Goal: Find specific page/section: Find specific page/section

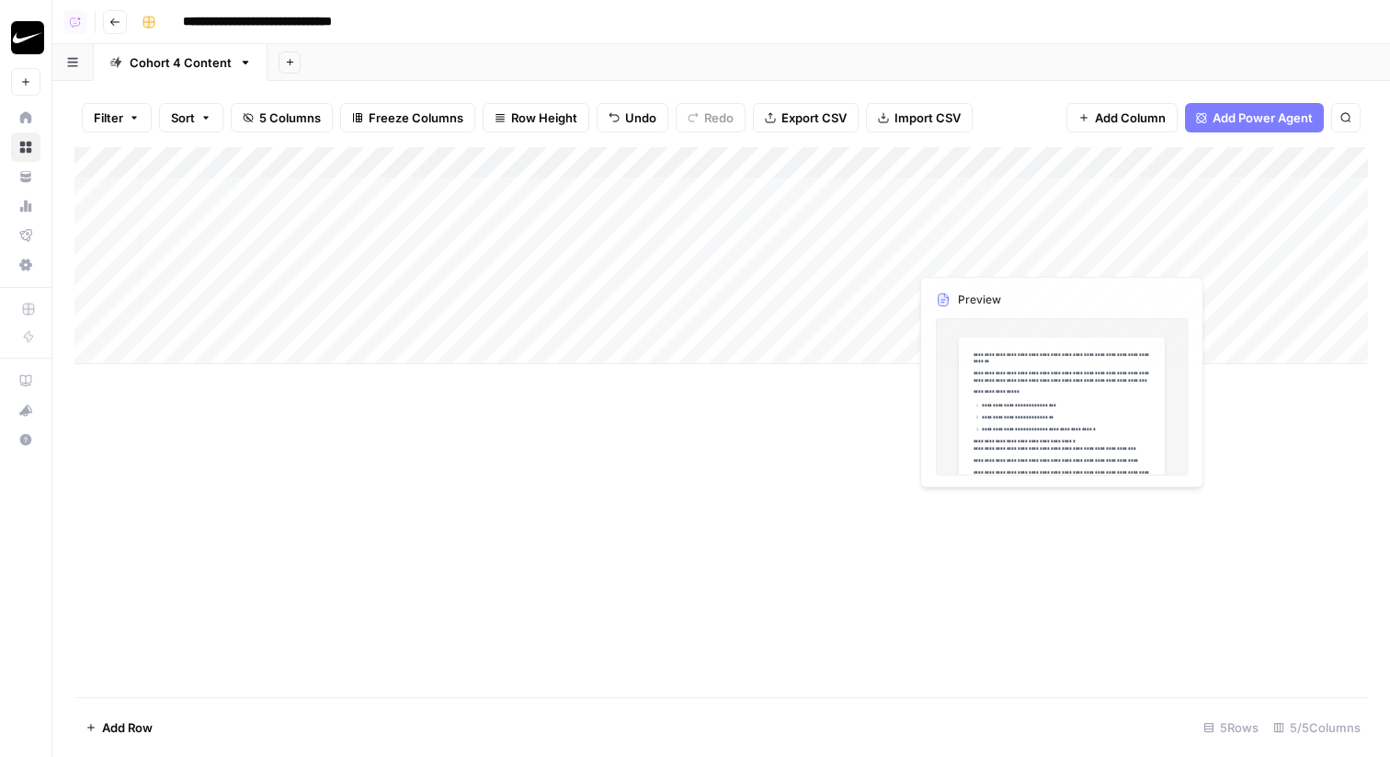
scroll to position [0, 107]
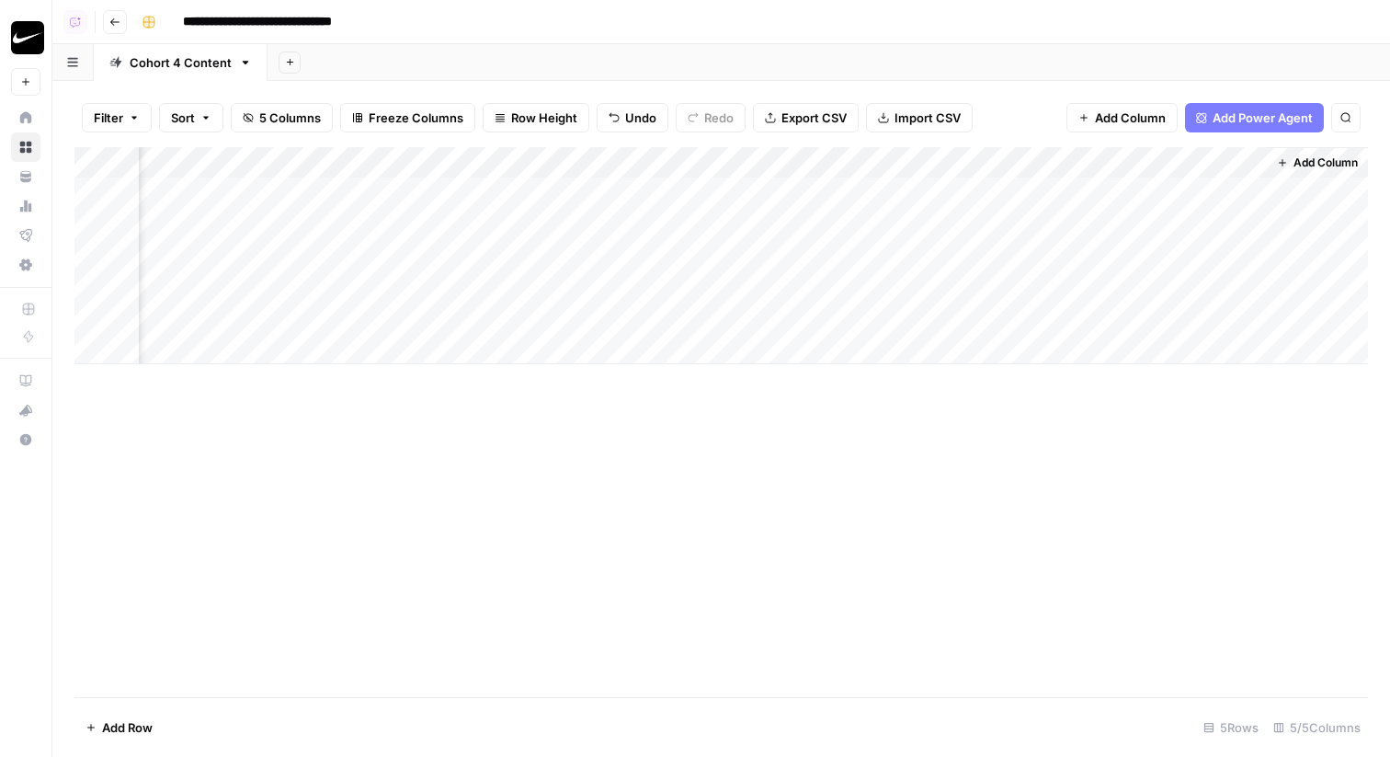
click at [1250, 256] on div "Add Column" at bounding box center [721, 255] width 1294 height 217
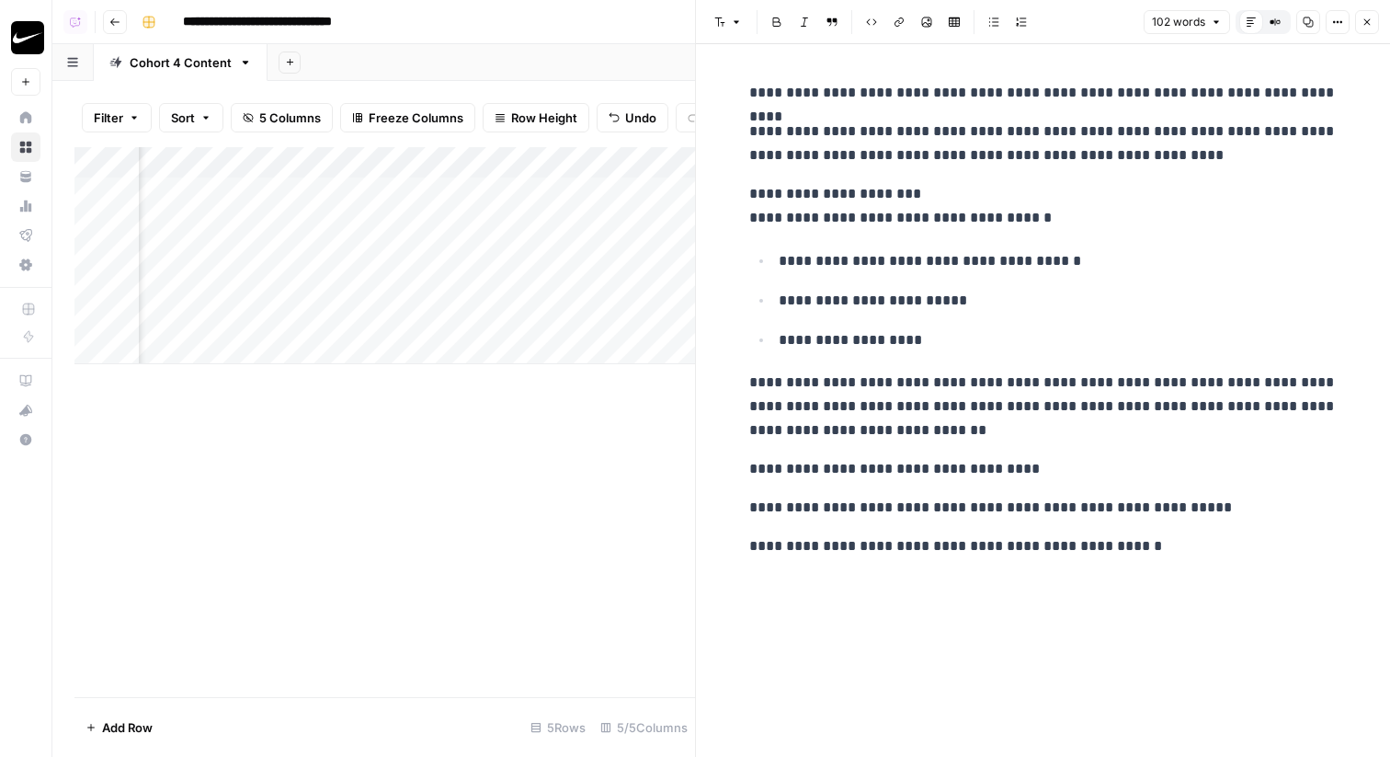
click at [1372, 30] on button "Close" at bounding box center [1367, 22] width 24 height 24
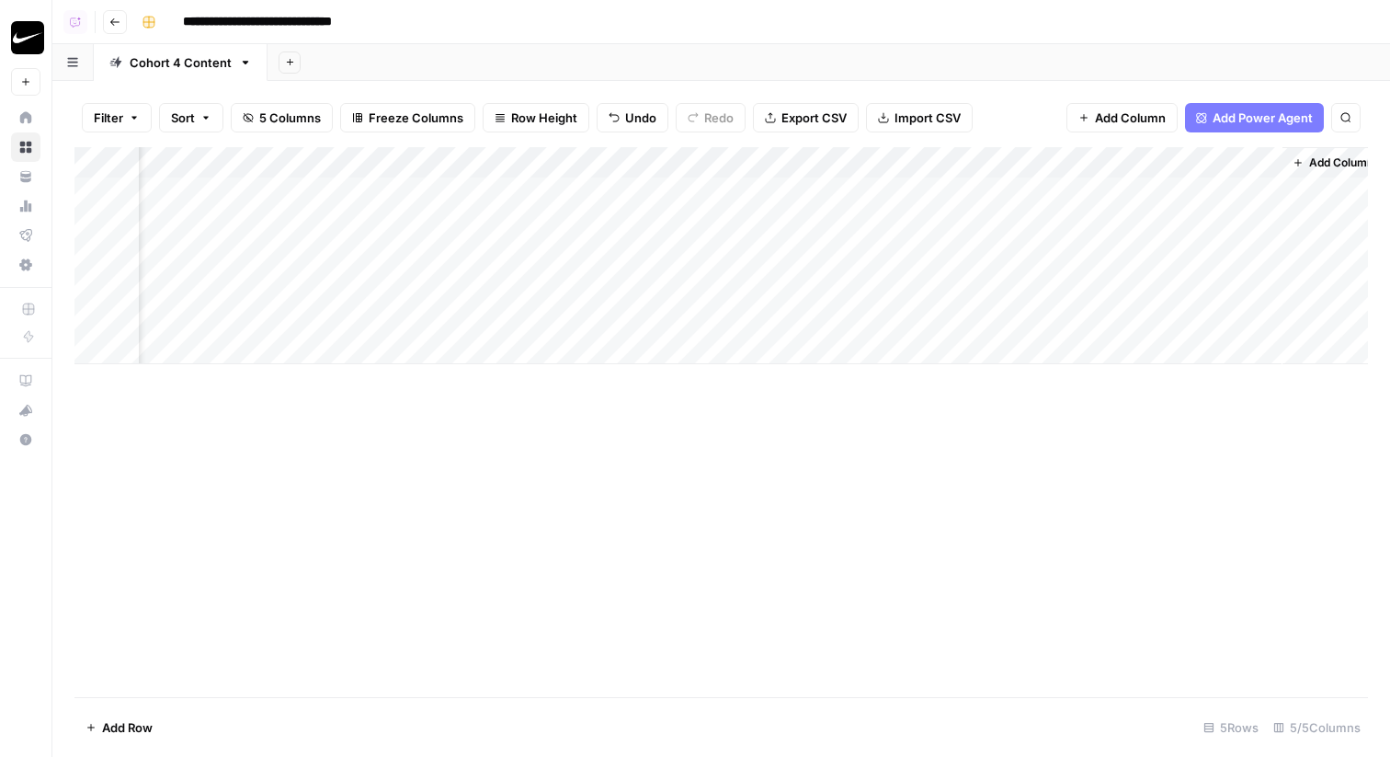
scroll to position [0, 85]
click at [1267, 284] on div "Add Column" at bounding box center [721, 255] width 1294 height 217
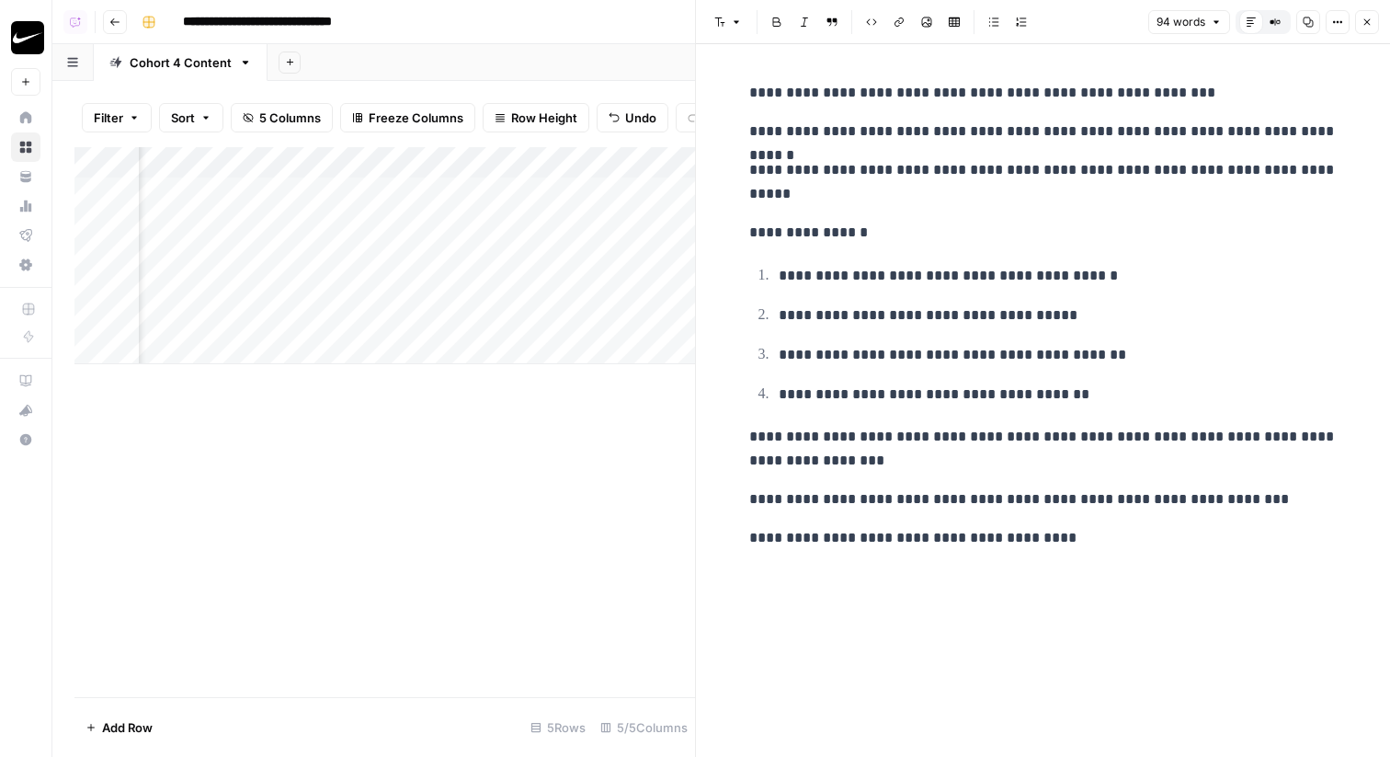
click at [1366, 25] on icon "button" at bounding box center [1367, 22] width 11 height 11
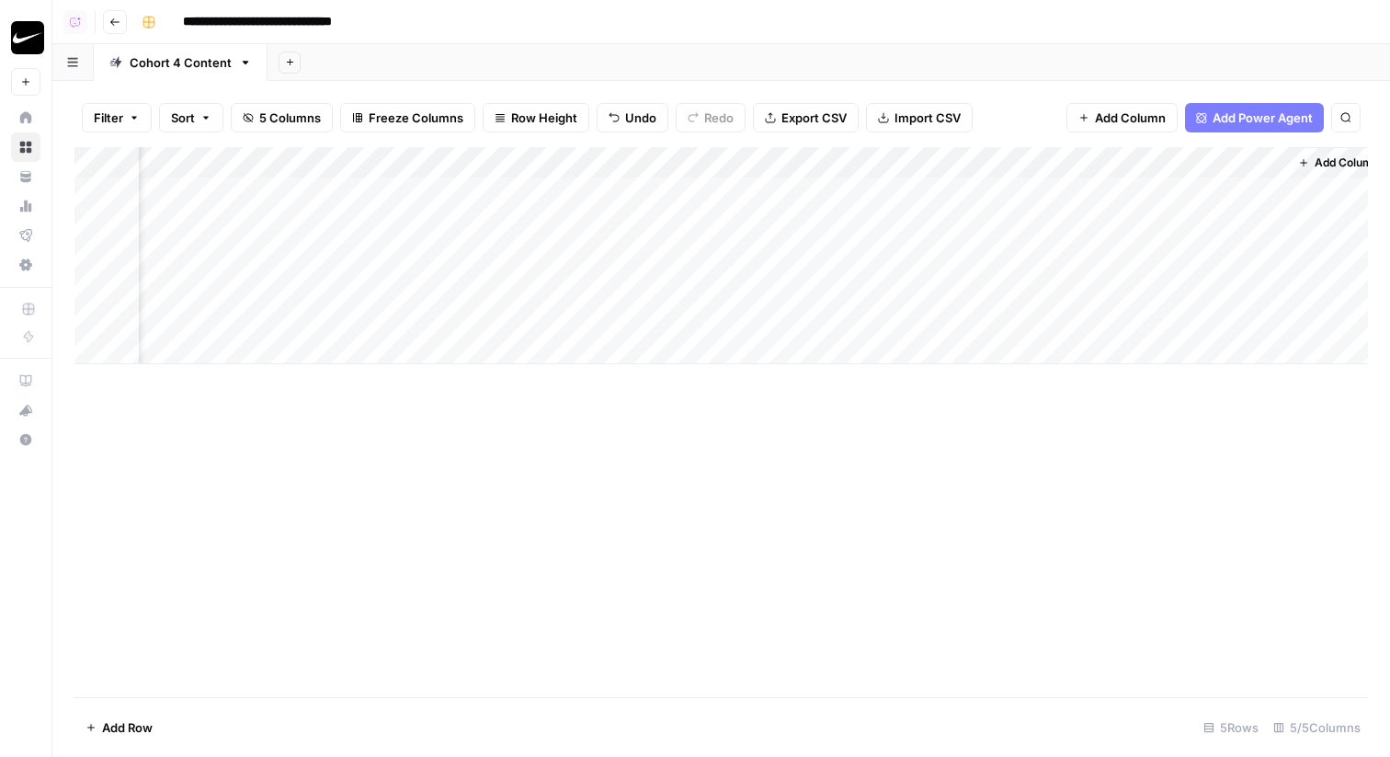
click at [1048, 282] on div "Add Column" at bounding box center [721, 255] width 1294 height 217
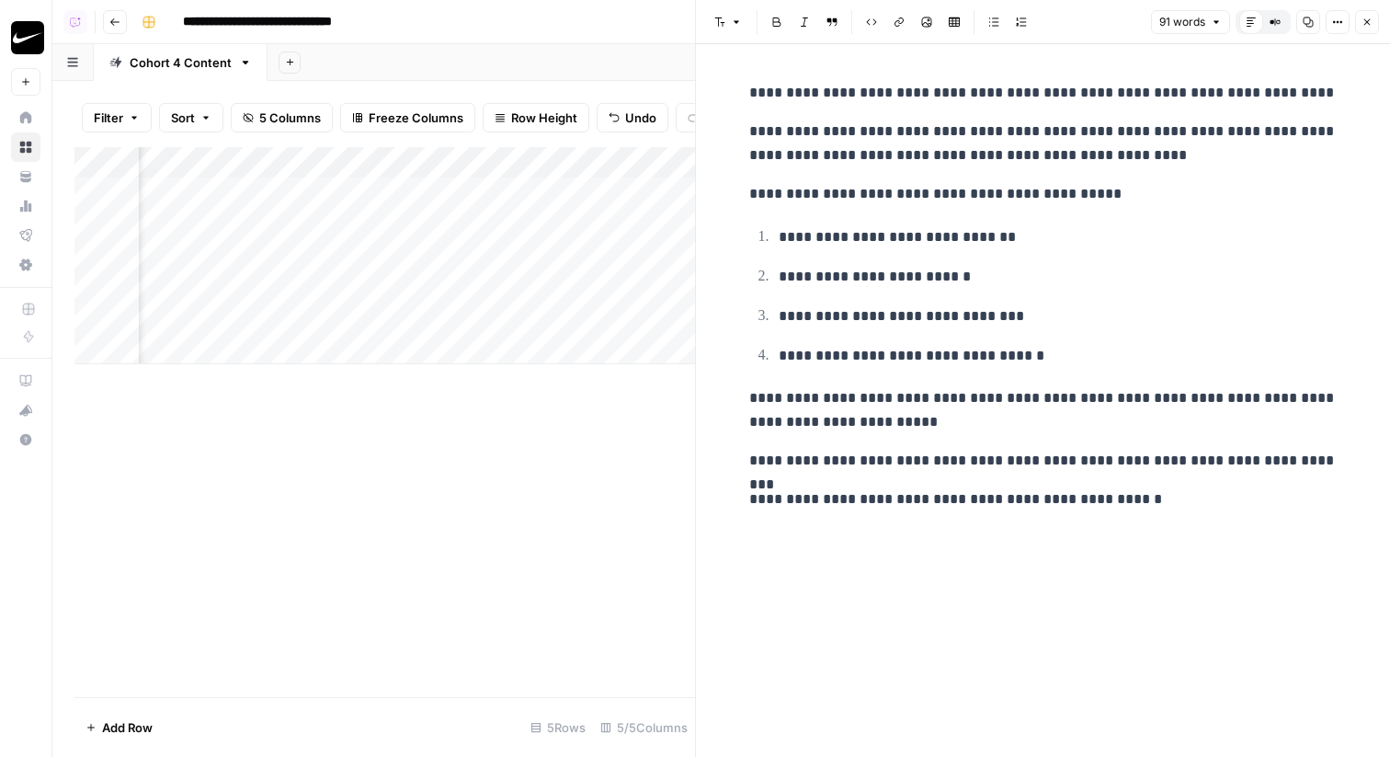
click at [1373, 30] on button "Close" at bounding box center [1367, 22] width 24 height 24
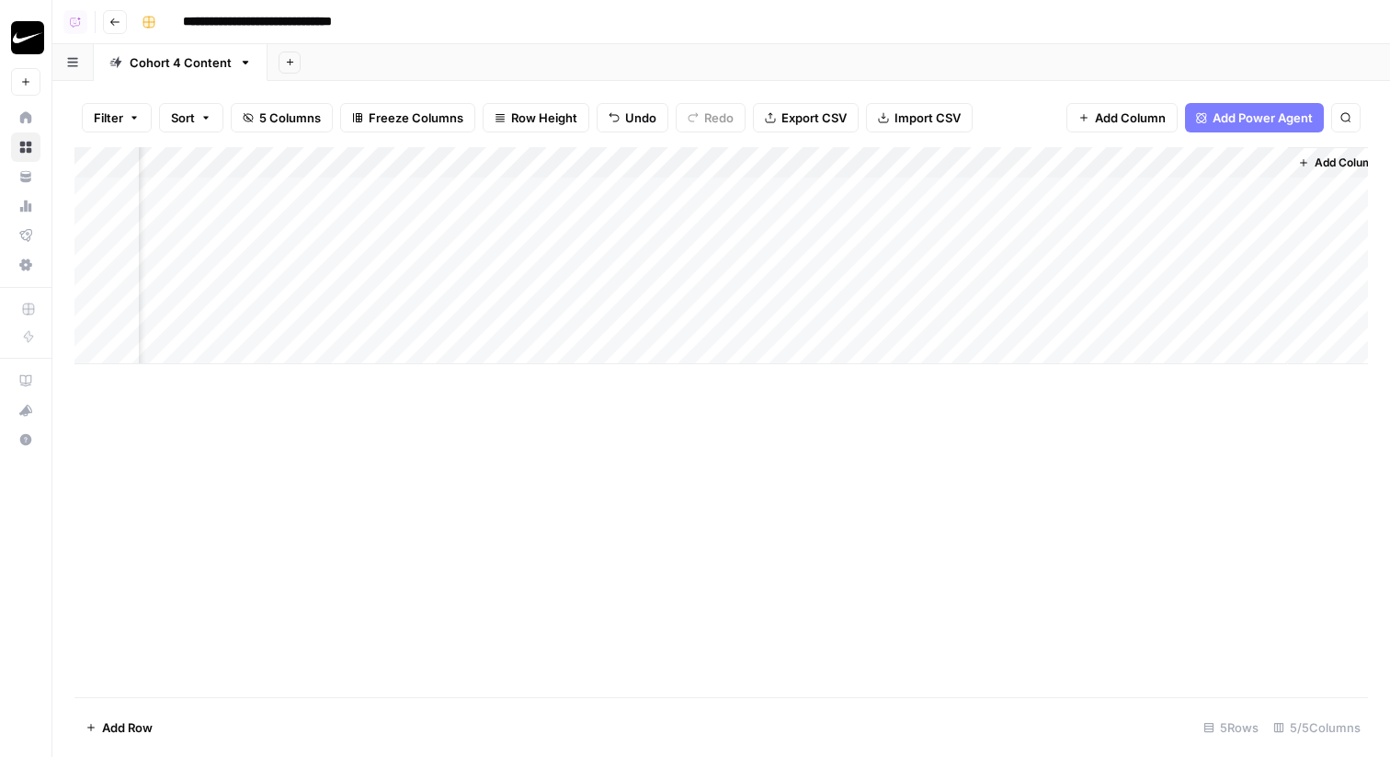
click at [807, 285] on div "Add Column" at bounding box center [721, 255] width 1294 height 217
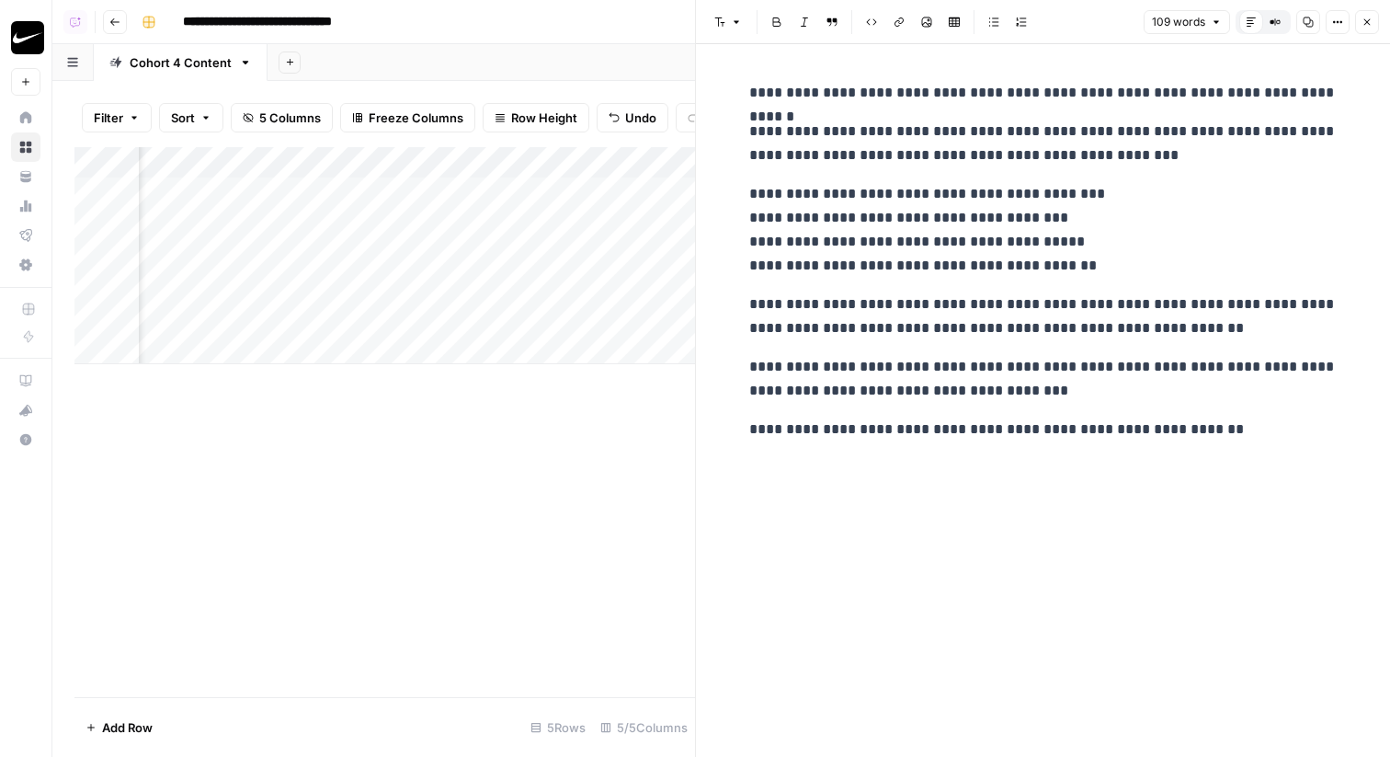
click at [1365, 20] on icon "button" at bounding box center [1367, 22] width 6 height 6
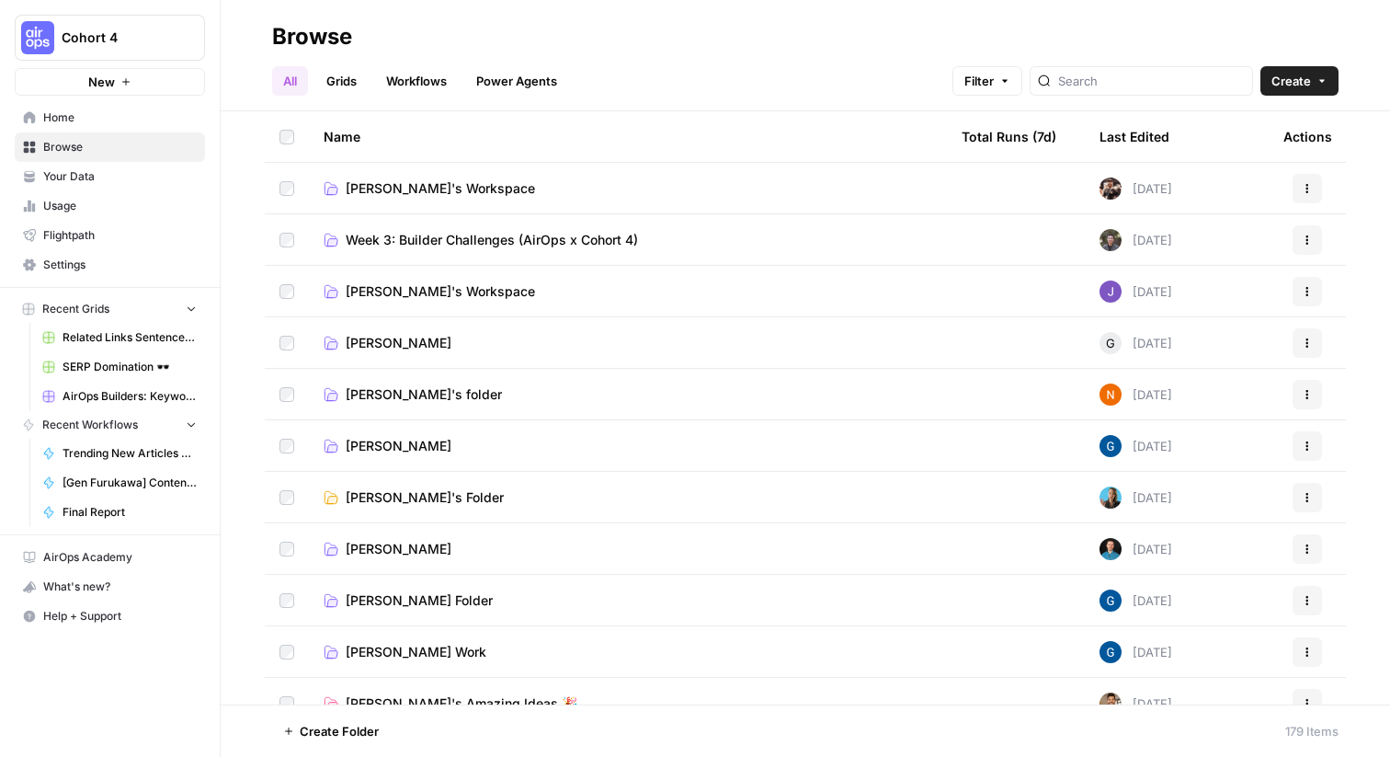
click at [110, 46] on span "Cohort 4" at bounding box center [117, 37] width 111 height 18
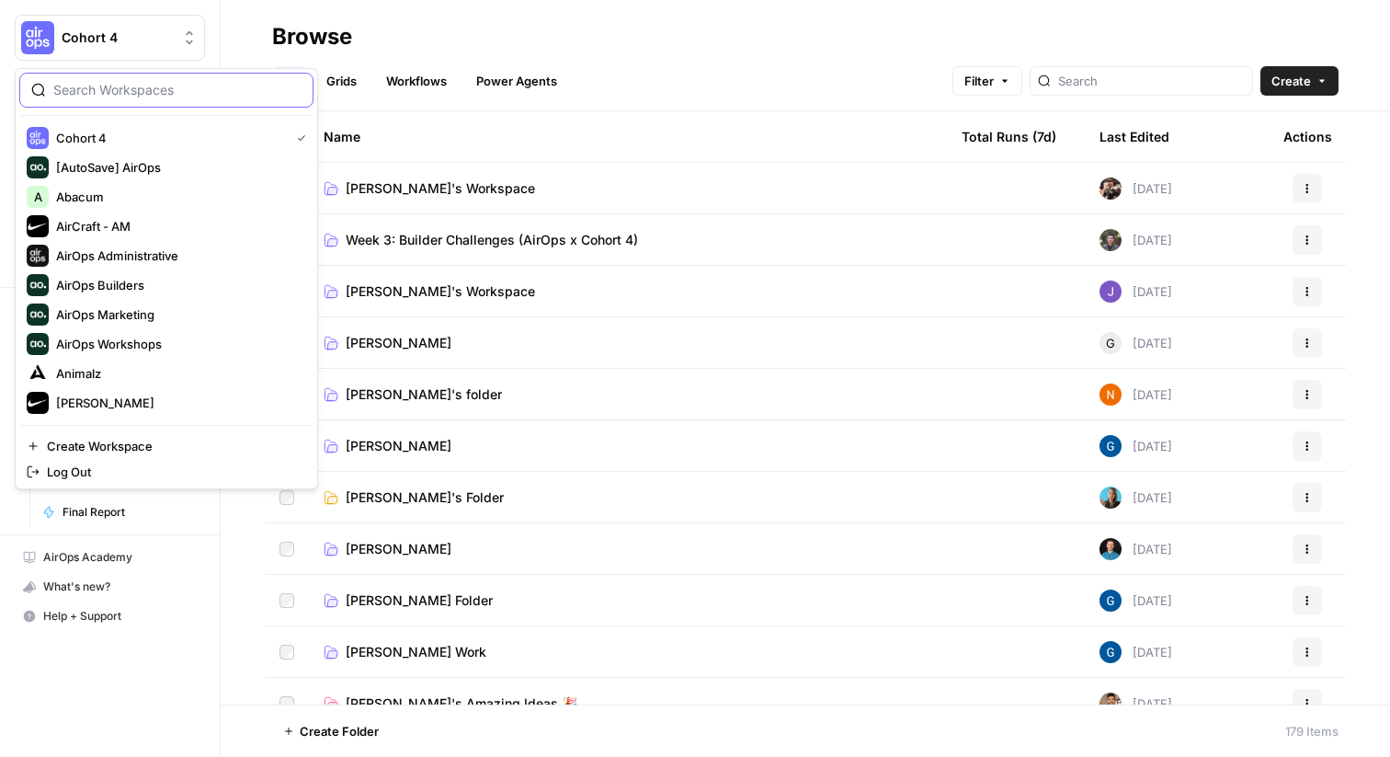
click at [143, 88] on input "search" at bounding box center [177, 90] width 248 height 18
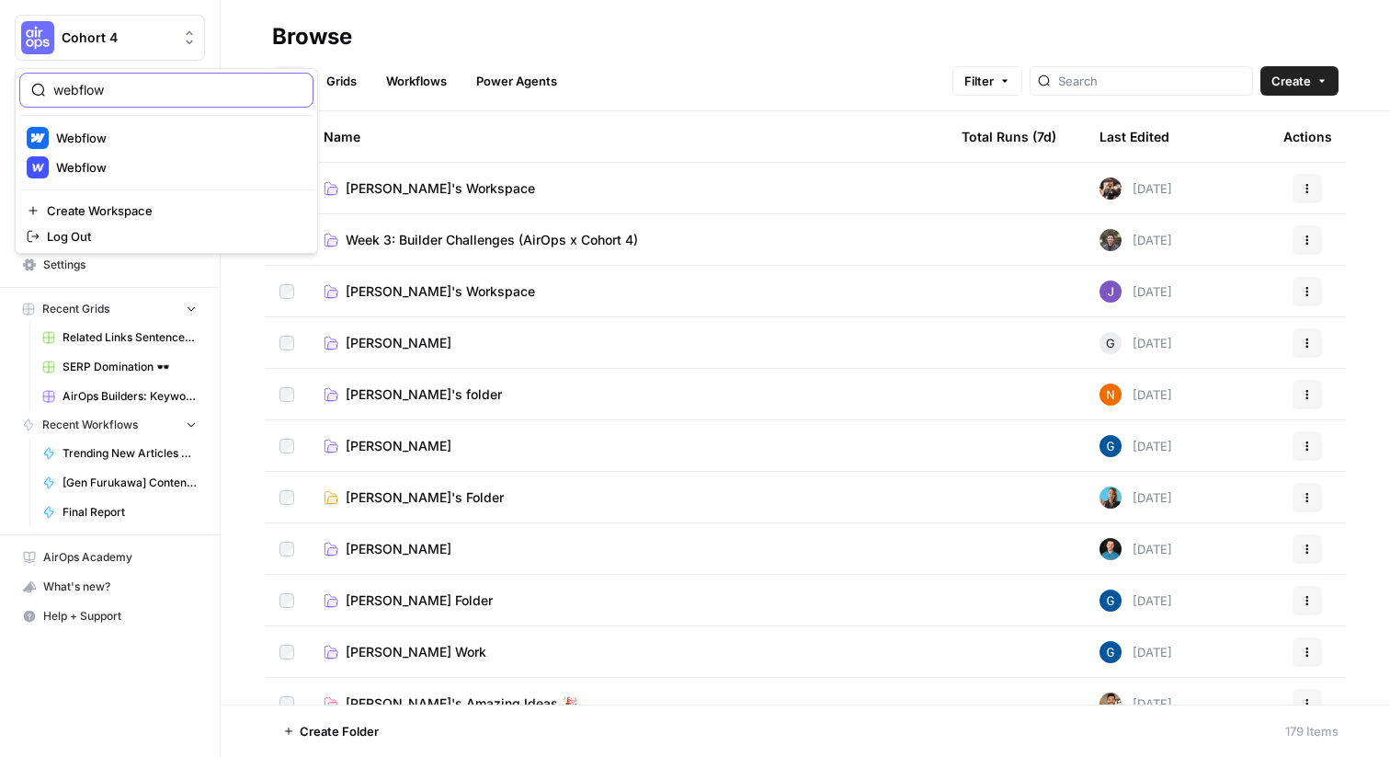
type input "webflow"
click at [134, 136] on span "Webflow" at bounding box center [177, 138] width 243 height 18
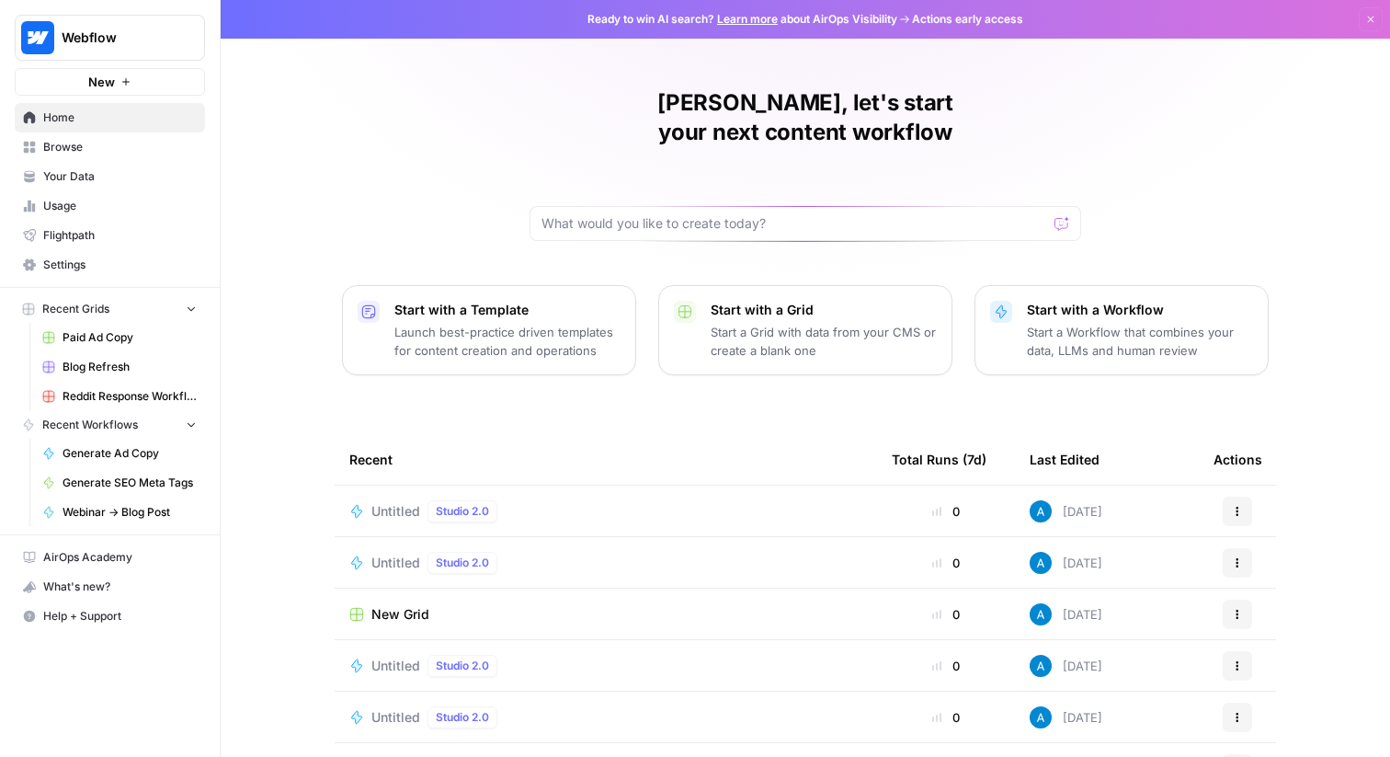
click at [142, 145] on span "Browse" at bounding box center [120, 147] width 154 height 17
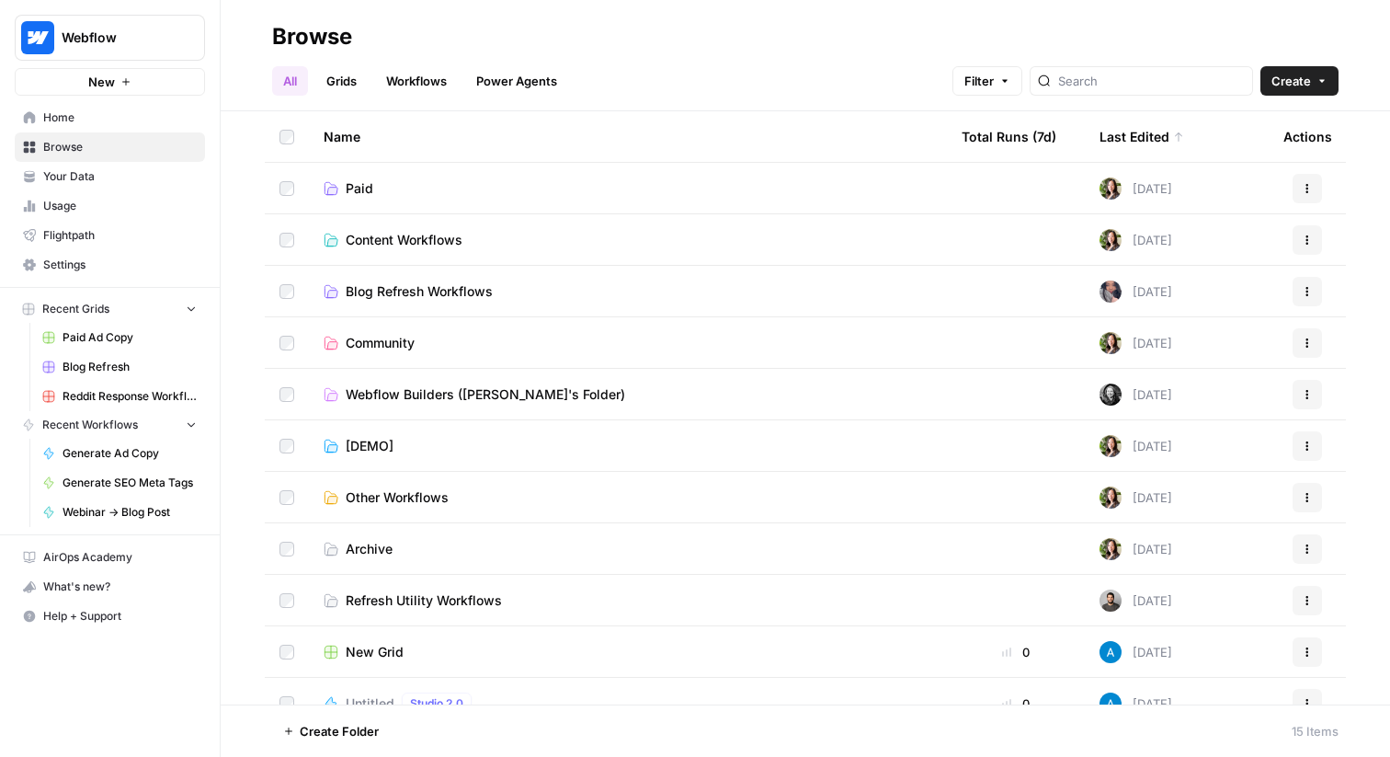
click at [338, 88] on link "Grids" at bounding box center [341, 80] width 52 height 29
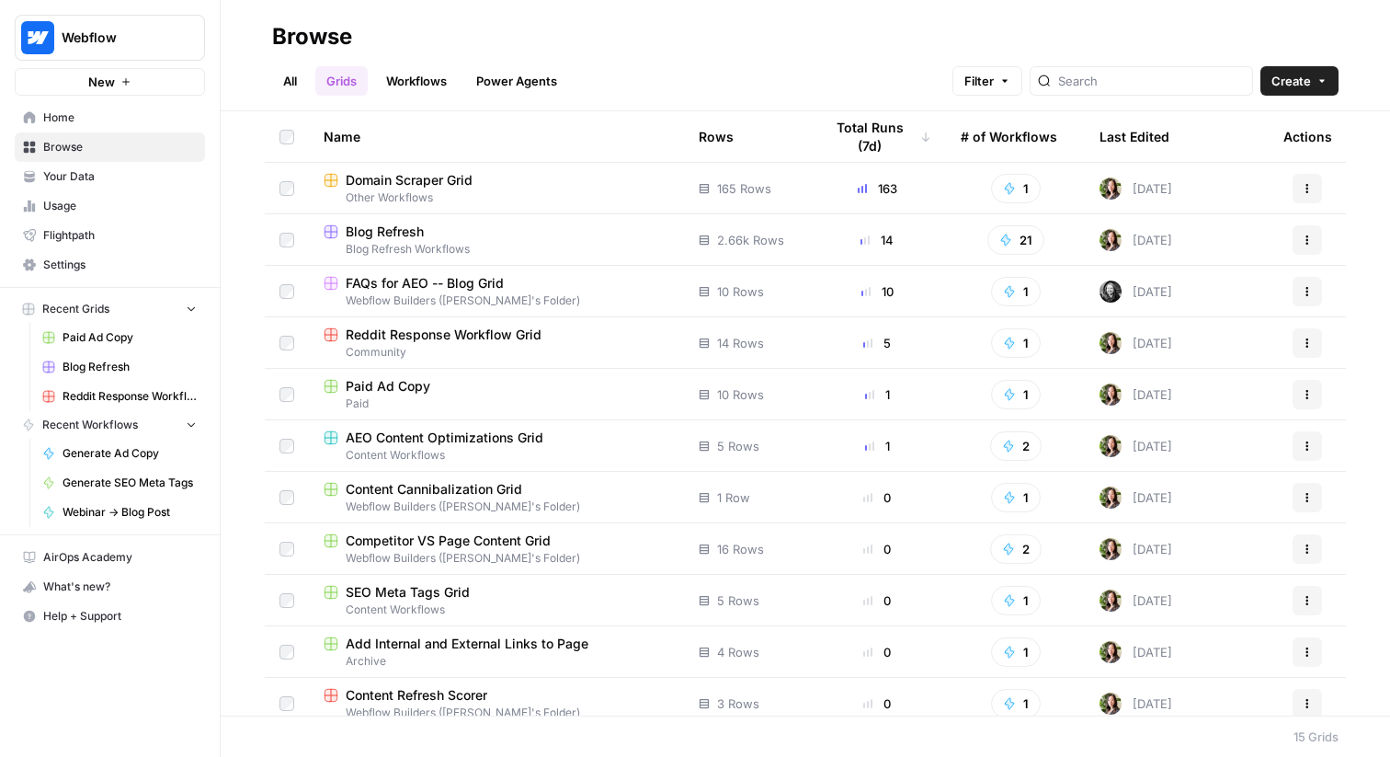
click at [128, 365] on span "Blog Refresh" at bounding box center [130, 367] width 134 height 17
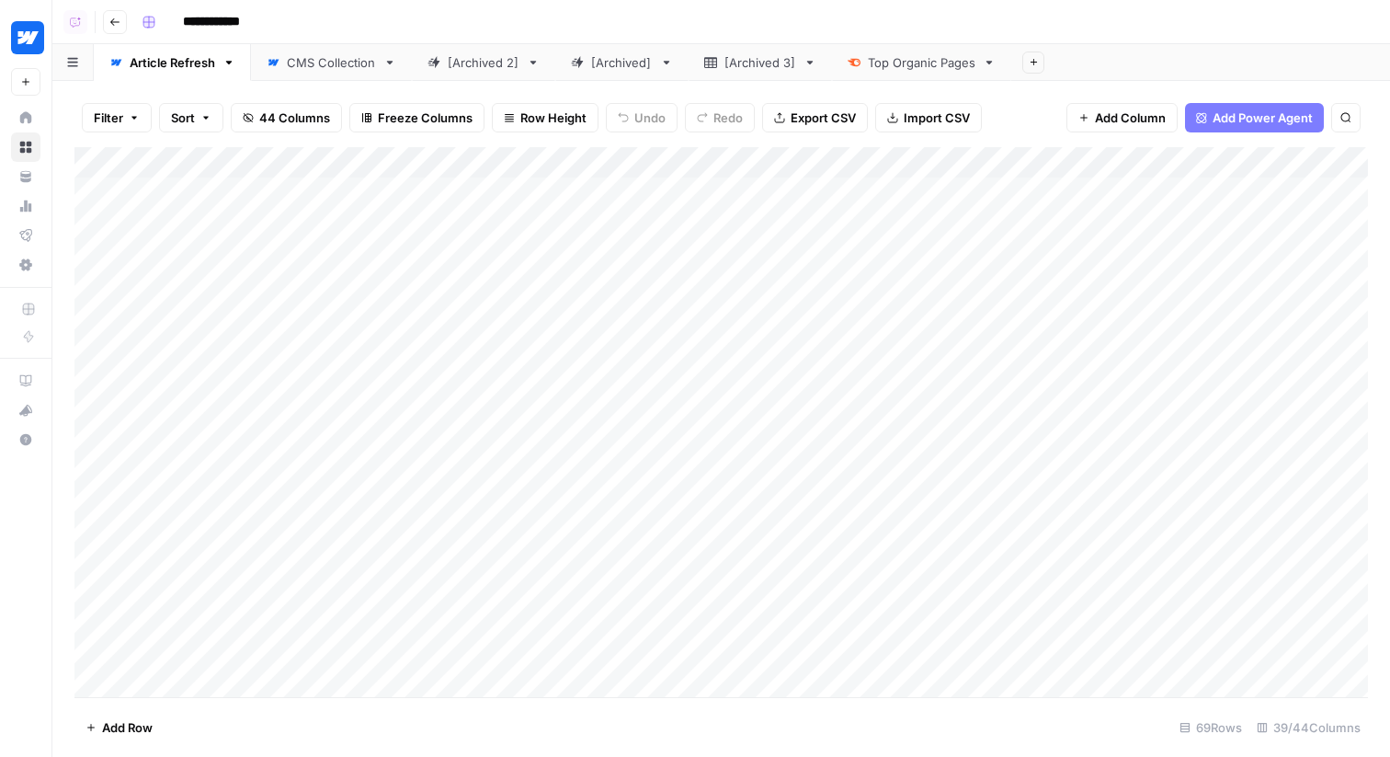
click at [37, 34] on img "Workspace: Webflow" at bounding box center [27, 37] width 33 height 33
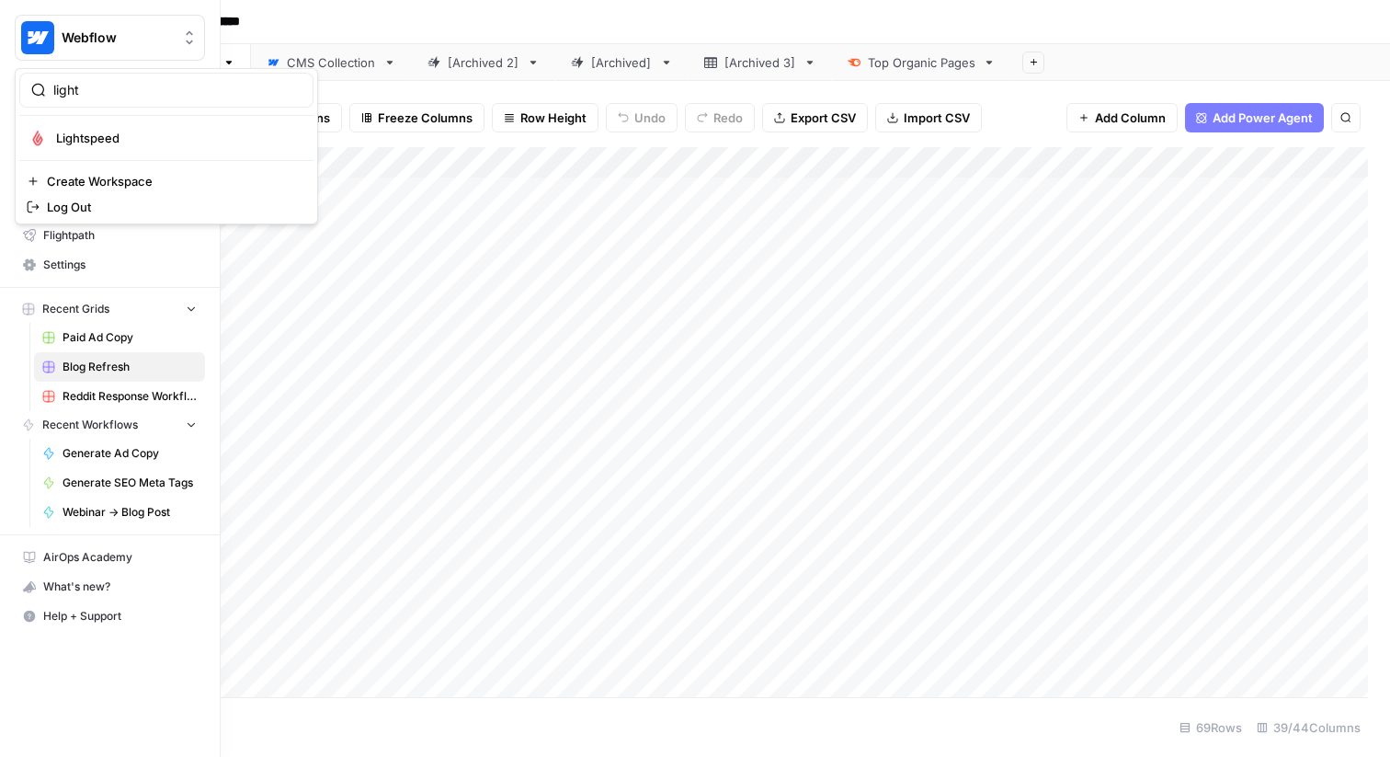
type input "light"
click at [110, 139] on span "Lightspeed" at bounding box center [177, 138] width 243 height 18
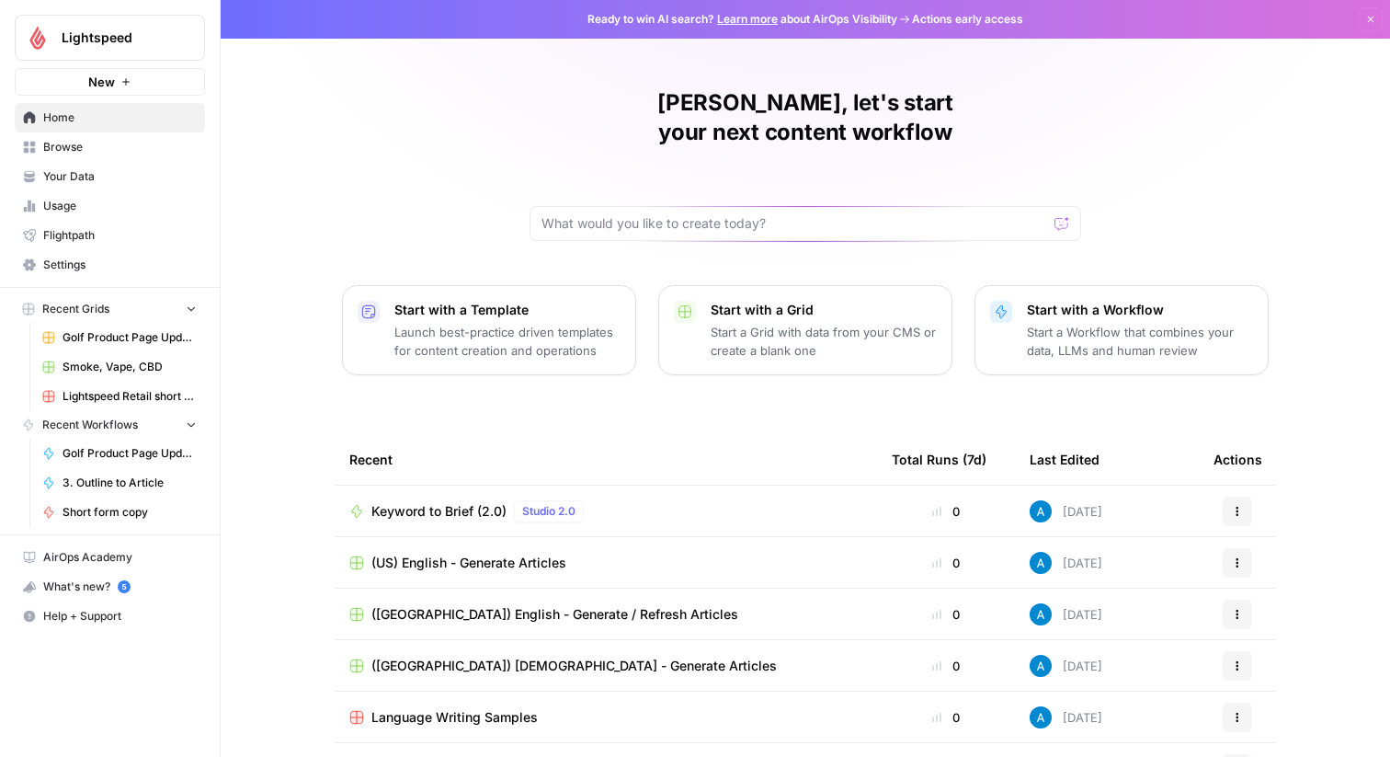
click at [77, 154] on span "Browse" at bounding box center [120, 147] width 154 height 17
